Goal: Information Seeking & Learning: Learn about a topic

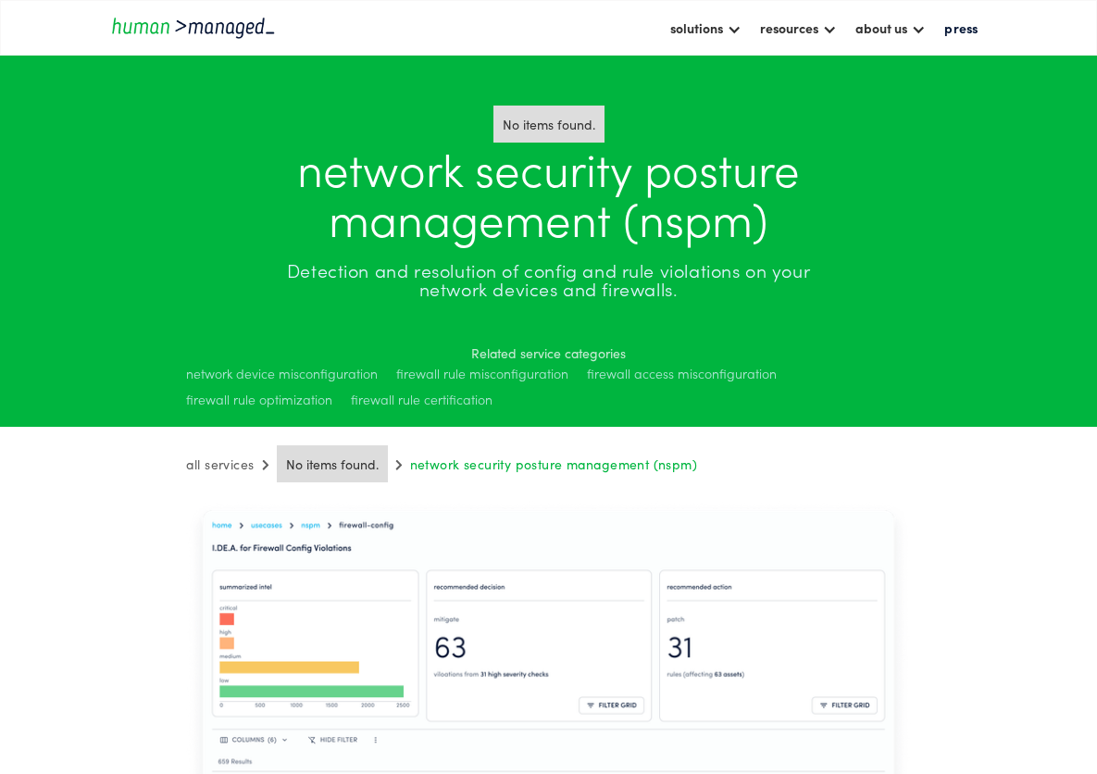
click at [172, 31] on img "home" at bounding box center [193, 27] width 167 height 25
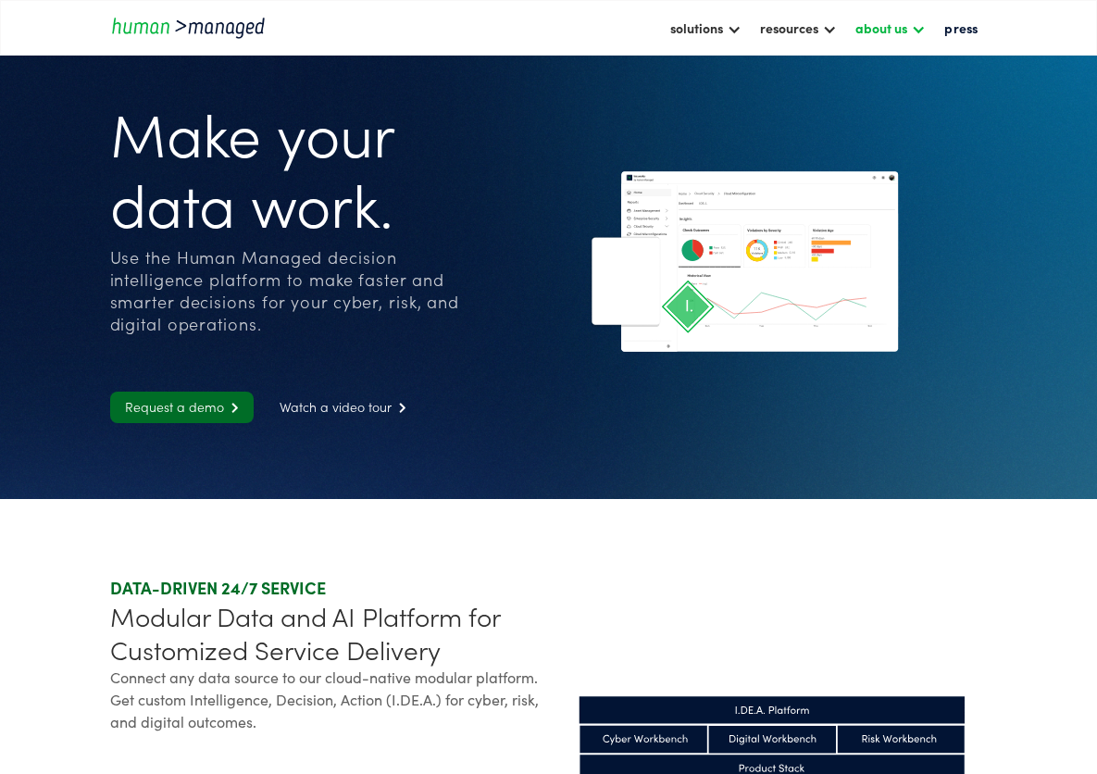
click at [905, 31] on div "about us" at bounding box center [882, 28] width 52 height 22
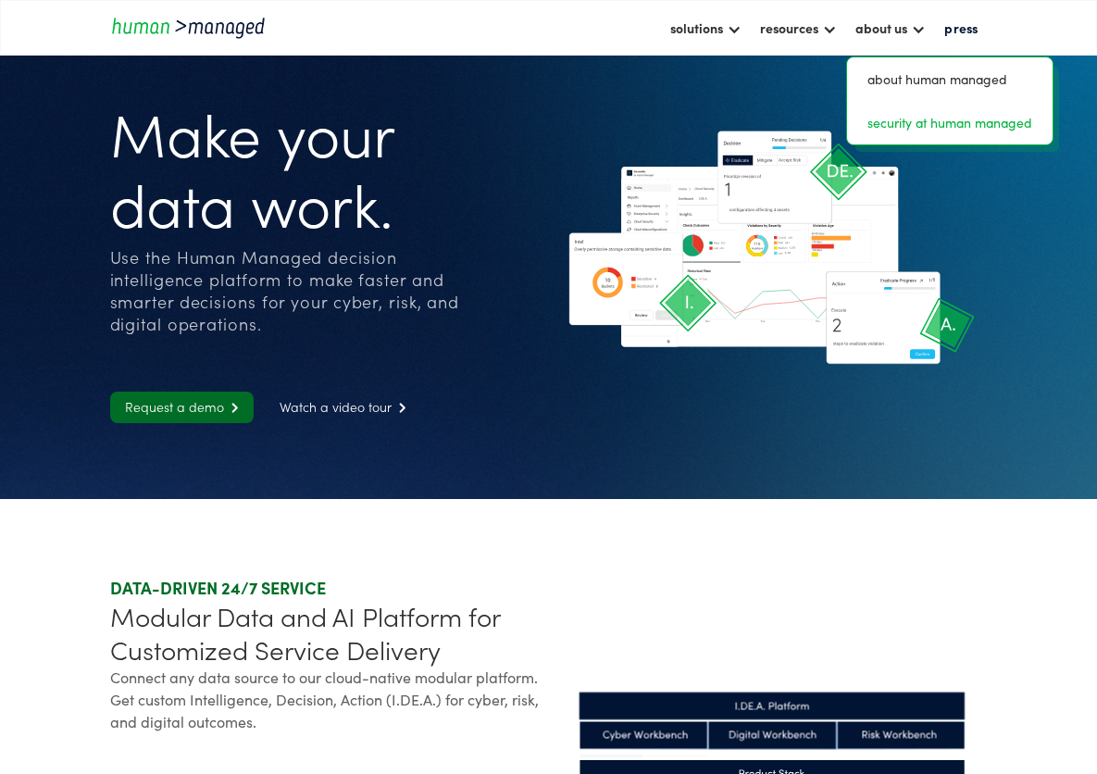
click at [913, 119] on link "security at human managed" at bounding box center [950, 122] width 191 height 29
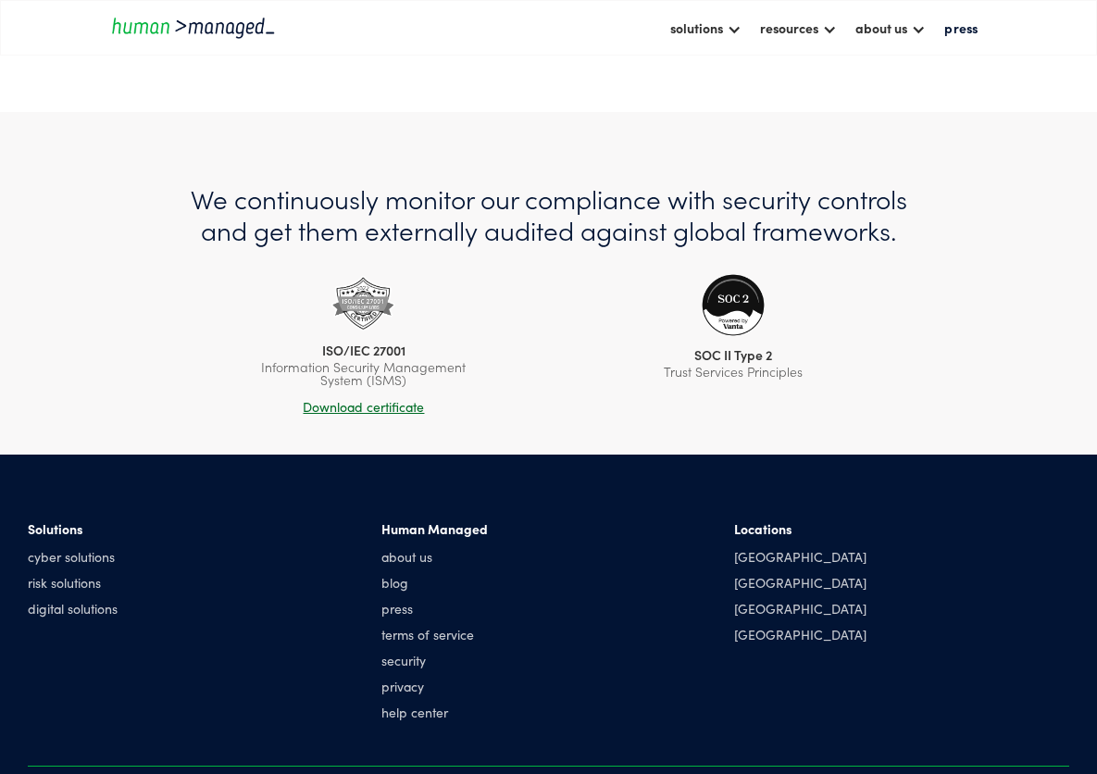
scroll to position [1012, 0]
